Goal: Find contact information

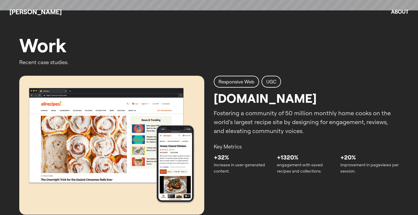
scroll to position [220, 0]
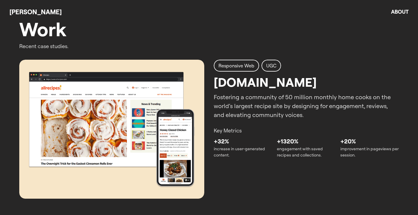
click at [168, 124] on img at bounding box center [111, 129] width 185 height 139
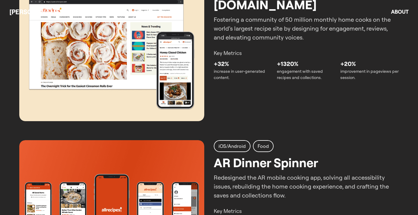
scroll to position [276, 0]
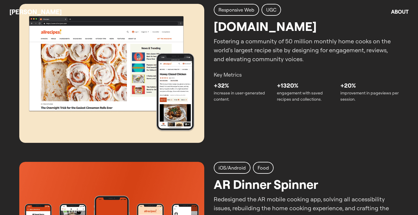
click at [247, 12] on div "[PERSON_NAME]" at bounding box center [195, 11] width 372 height 9
click at [398, 13] on link "About" at bounding box center [399, 11] width 17 height 7
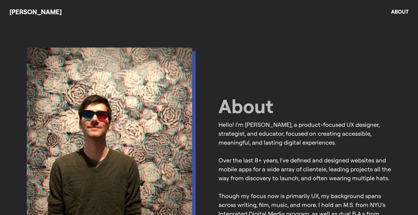
click at [42, 9] on link "[PERSON_NAME]" at bounding box center [35, 12] width 52 height 8
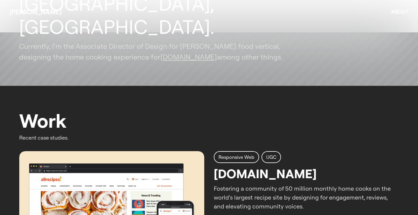
scroll to position [202, 0]
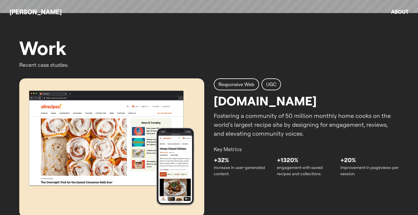
click at [116, 123] on img at bounding box center [111, 147] width 185 height 139
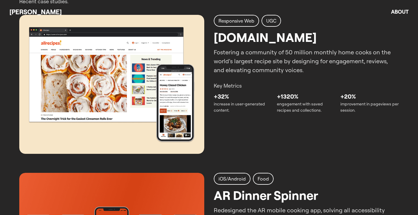
scroll to position [265, 0]
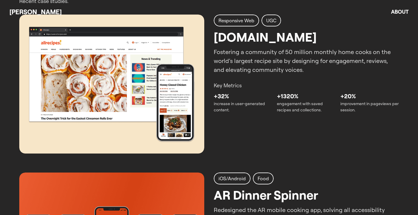
click at [279, 27] on div "Responsive Web UGC [DOMAIN_NAME] Fostering a community of 50 million monthly ho…" at bounding box center [306, 45] width 185 height 60
click at [224, 25] on div "Responsive Web" at bounding box center [236, 21] width 45 height 12
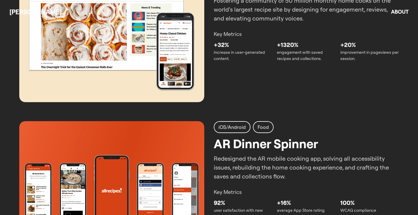
scroll to position [318, 0]
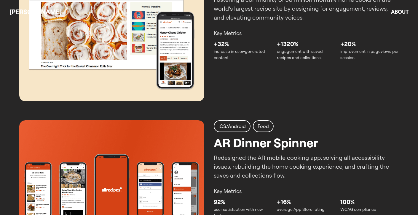
click at [219, 126] on h2 "iOS/Android" at bounding box center [232, 125] width 27 height 7
click at [172, 147] on img at bounding box center [111, 189] width 185 height 139
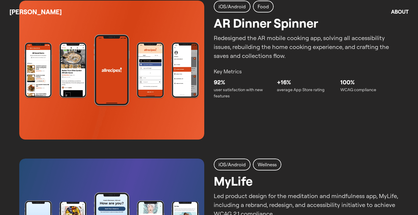
scroll to position [490, 0]
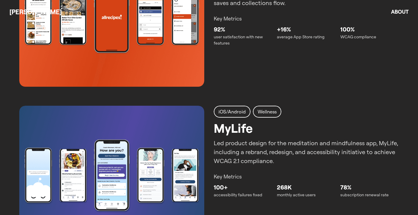
click at [149, 142] on img at bounding box center [111, 175] width 185 height 139
click at [235, 115] on div "iOS/Android" at bounding box center [232, 112] width 37 height 12
click at [263, 110] on h2 "Wellness" at bounding box center [267, 111] width 19 height 7
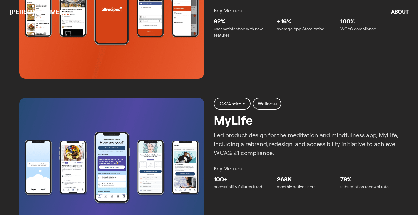
scroll to position [501, 0]
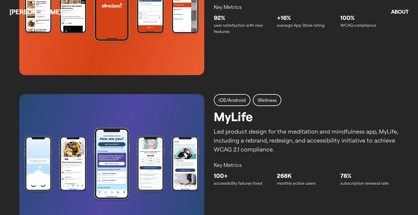
click at [243, 96] on div "iOS/Android" at bounding box center [232, 100] width 37 height 12
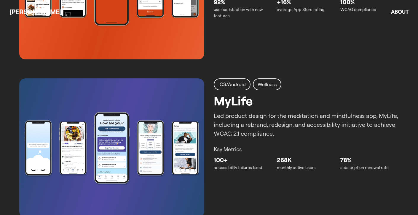
scroll to position [517, 0]
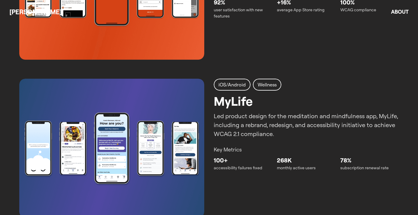
click at [238, 81] on h2 "iOS/Android" at bounding box center [232, 84] width 27 height 7
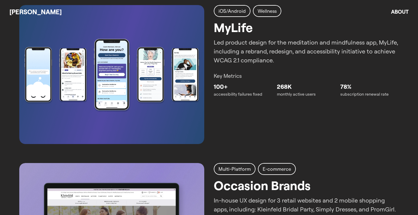
scroll to position [631, 0]
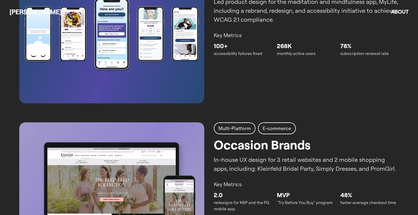
click at [237, 130] on h2 "Multi-Platform" at bounding box center [235, 128] width 32 height 7
click at [277, 126] on h2 "E-commerce" at bounding box center [277, 128] width 28 height 7
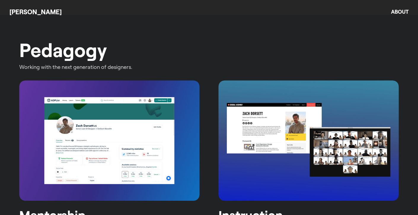
scroll to position [965, 0]
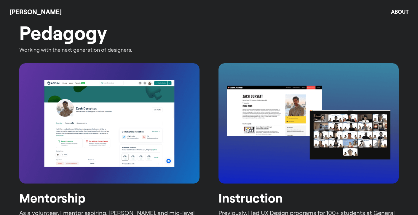
click at [150, 137] on img at bounding box center [109, 123] width 180 height 120
click at [56, 149] on img at bounding box center [109, 123] width 180 height 120
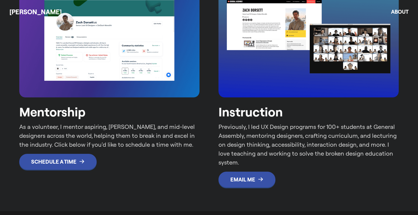
scroll to position [1068, 0]
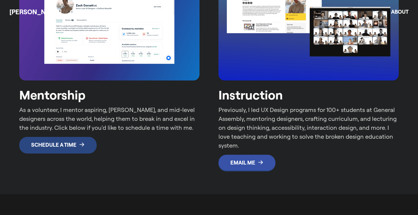
click at [63, 144] on p "Schedule a Time" at bounding box center [53, 144] width 45 height 7
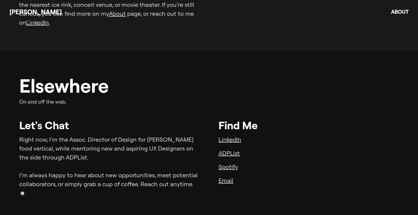
scroll to position [1629, 0]
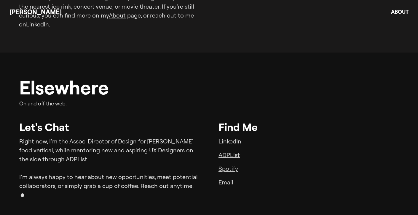
click at [230, 165] on link "Spotify" at bounding box center [229, 168] width 20 height 7
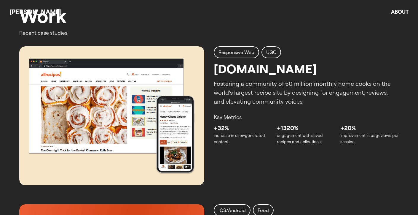
scroll to position [233, 0]
